Goal: Task Accomplishment & Management: Complete application form

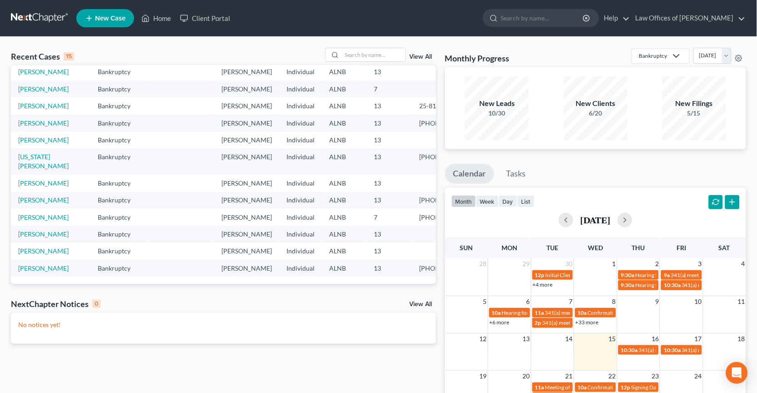
scroll to position [169, 0]
click at [38, 213] on link "[PERSON_NAME]" at bounding box center [43, 217] width 50 height 8
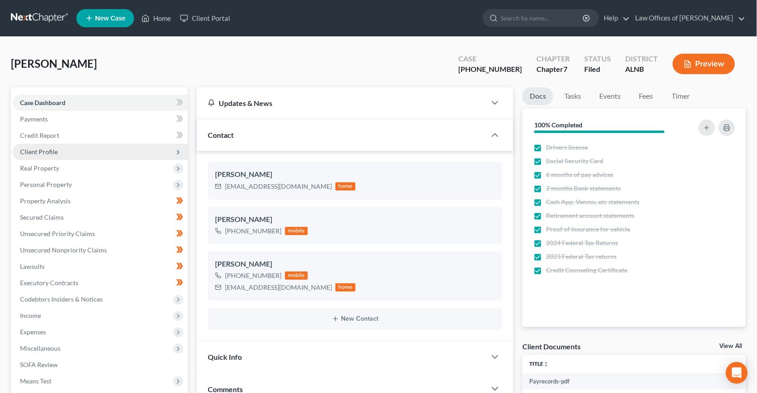
click at [39, 150] on span "Client Profile" at bounding box center [39, 152] width 38 height 8
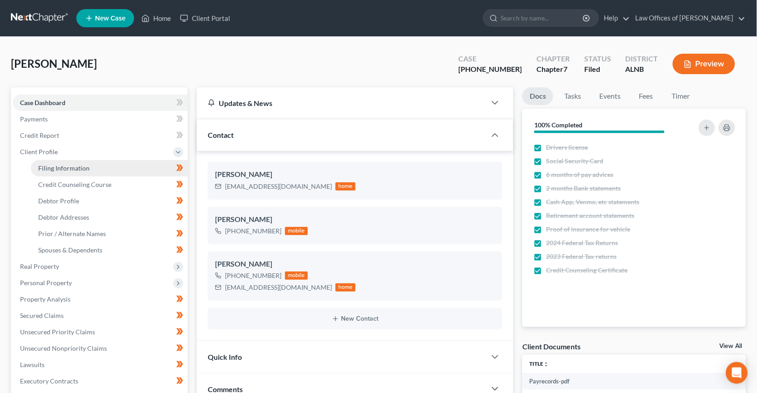
click at [56, 161] on link "Filing Information" at bounding box center [109, 168] width 157 height 16
select select "1"
select select "0"
select select "1"
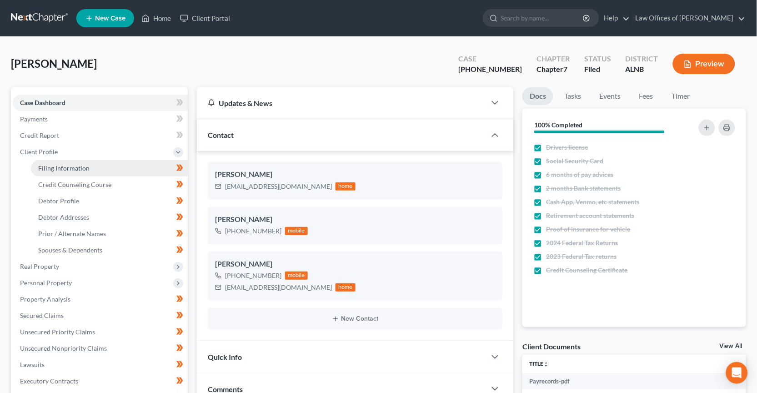
select select "0"
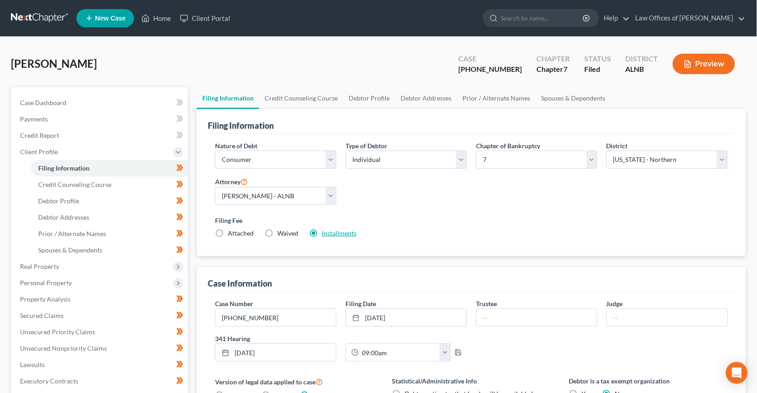
click at [337, 231] on link "Installments" at bounding box center [339, 233] width 35 height 8
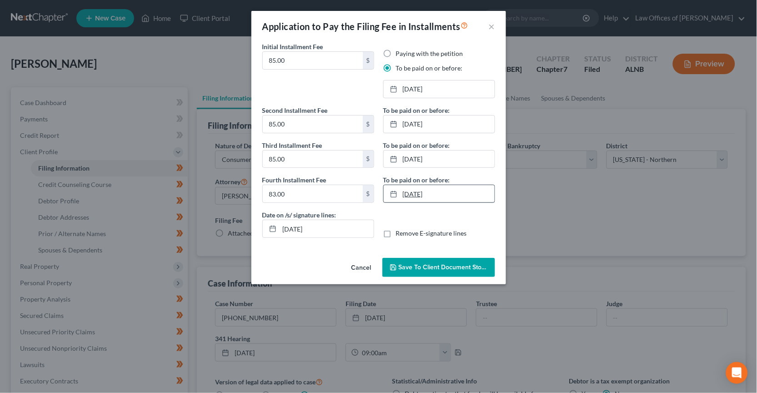
click at [438, 185] on link "[DATE]" at bounding box center [439, 193] width 111 height 17
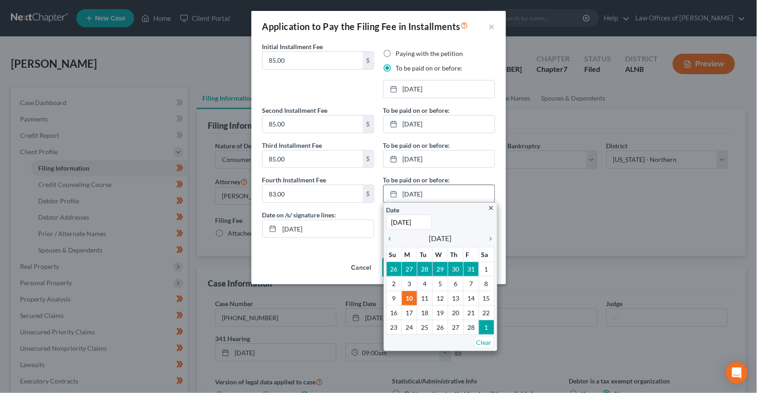
click at [423, 216] on input "[DATE]" at bounding box center [408, 222] width 45 height 15
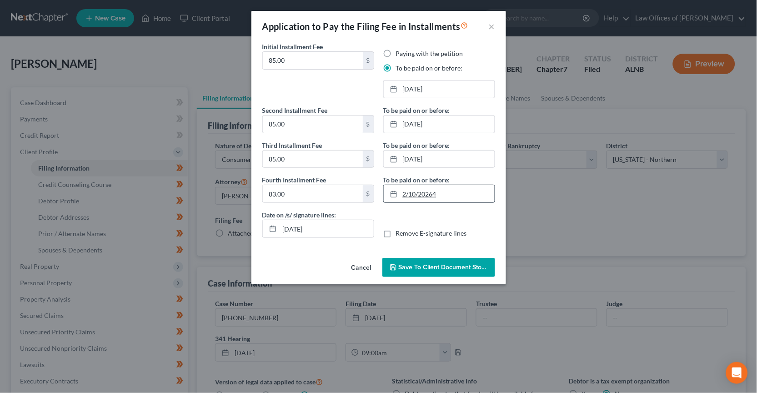
click at [459, 187] on link "2/10/20264" at bounding box center [439, 193] width 111 height 17
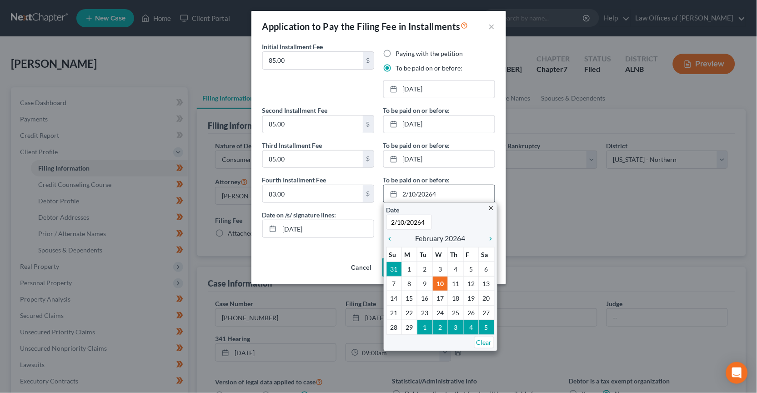
click at [427, 219] on input "2/10/20264" at bounding box center [408, 222] width 45 height 15
type input "[DATE]"
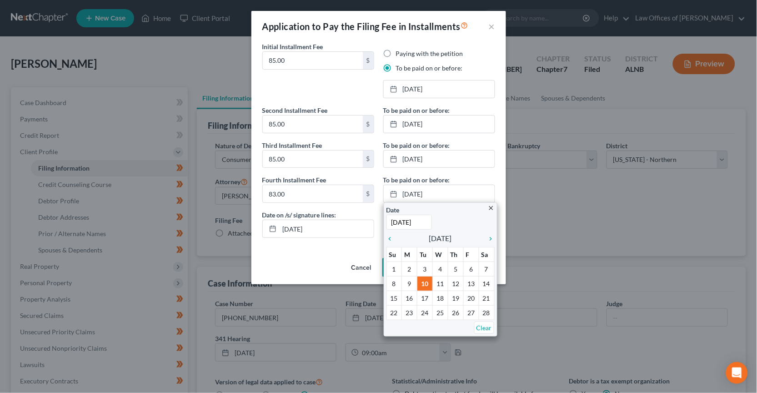
click at [360, 263] on button "Cancel" at bounding box center [361, 268] width 35 height 18
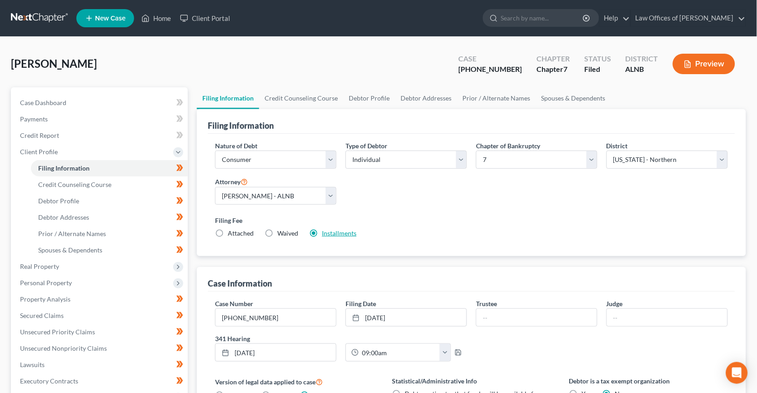
click at [331, 234] on link "Installments" at bounding box center [339, 233] width 35 height 8
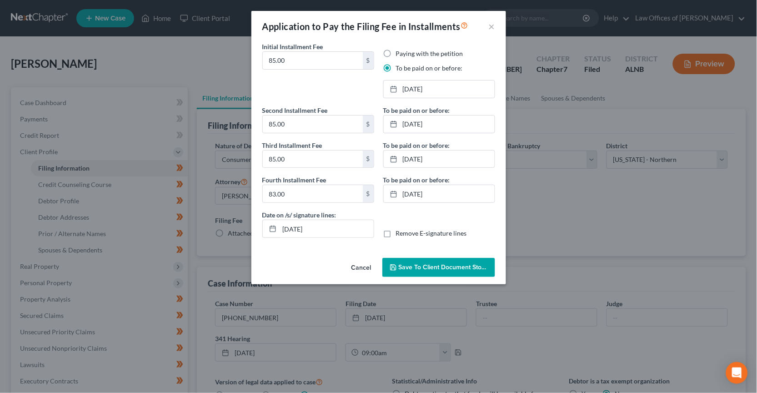
click at [415, 270] on button "Save to Client Document Storage" at bounding box center [438, 267] width 113 height 19
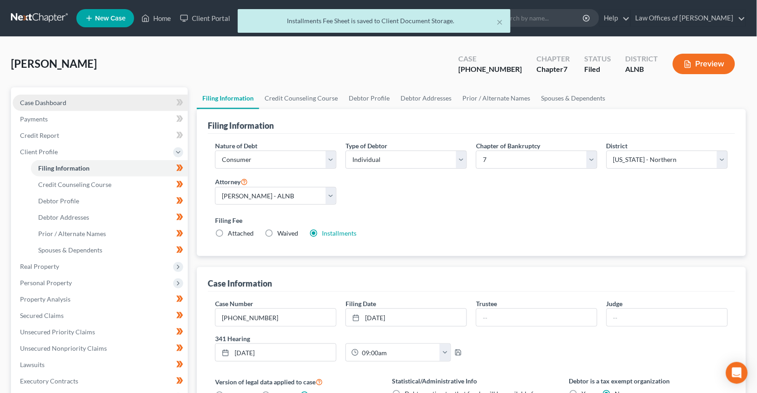
click at [40, 104] on span "Case Dashboard" at bounding box center [43, 103] width 46 height 8
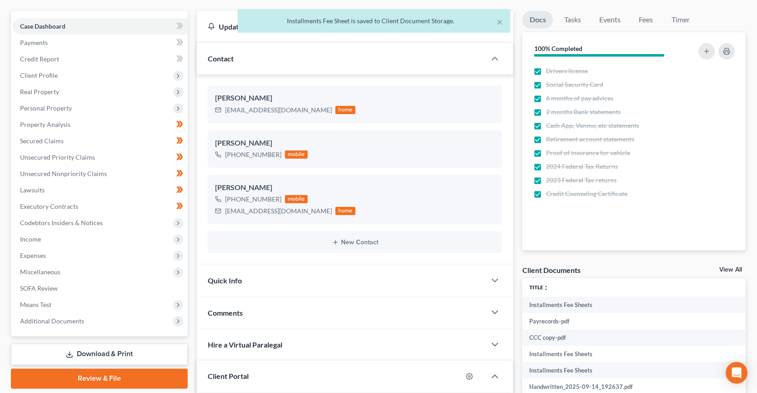
scroll to position [81, 0]
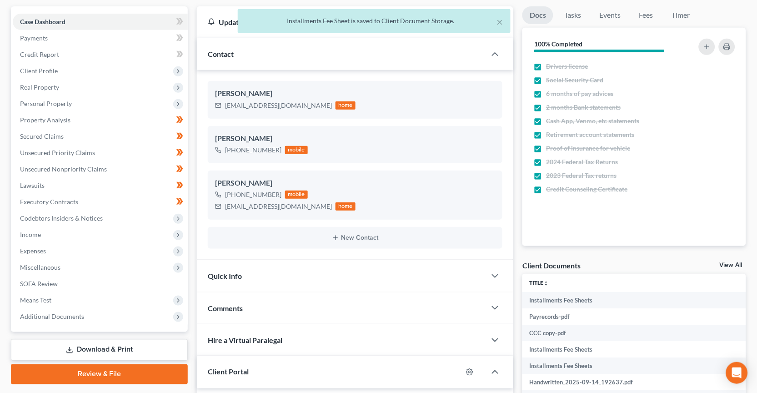
click at [728, 265] on link "View All" at bounding box center [731, 265] width 23 height 6
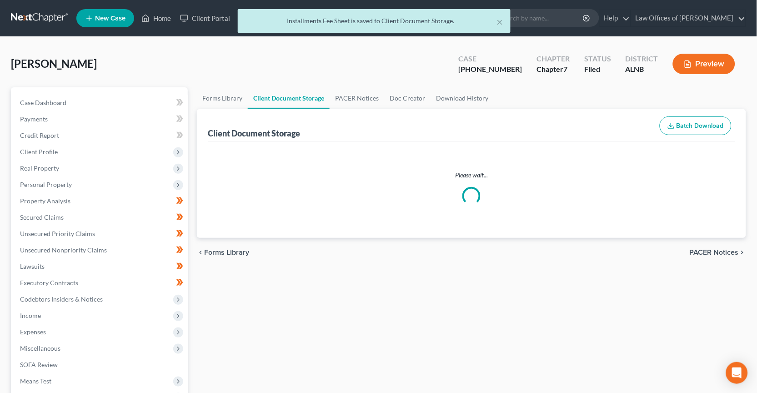
select select "23"
select select "5"
select select "19"
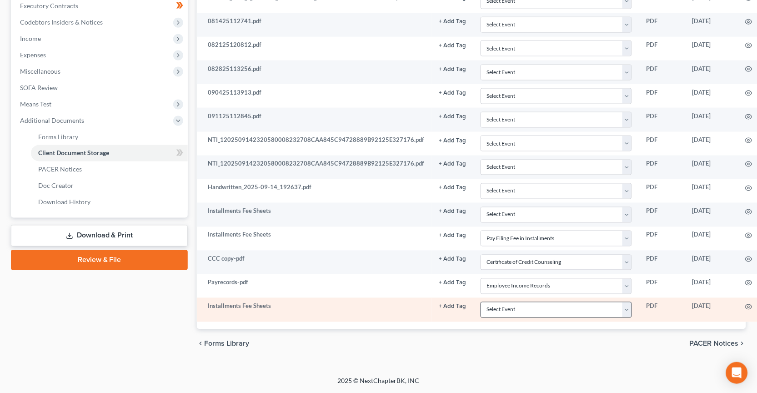
scroll to position [276, 0]
click at [746, 305] on icon "button" at bounding box center [749, 307] width 7 height 5
